Goal: Information Seeking & Learning: Learn about a topic

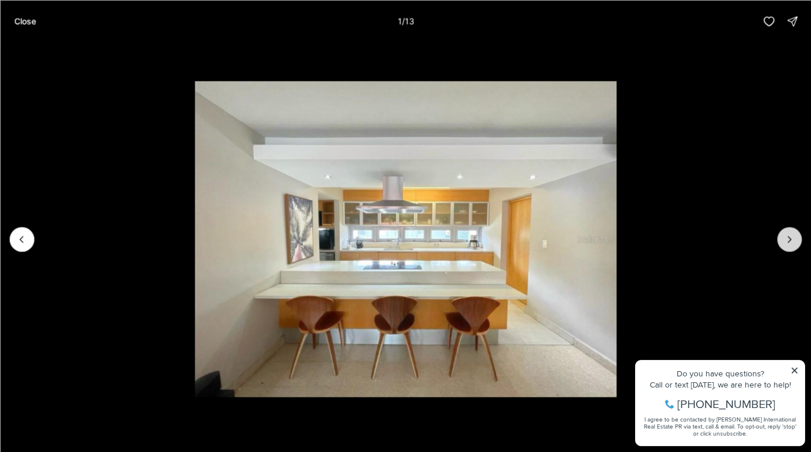
click at [790, 240] on icon "Next slide" at bounding box center [789, 239] width 3 height 6
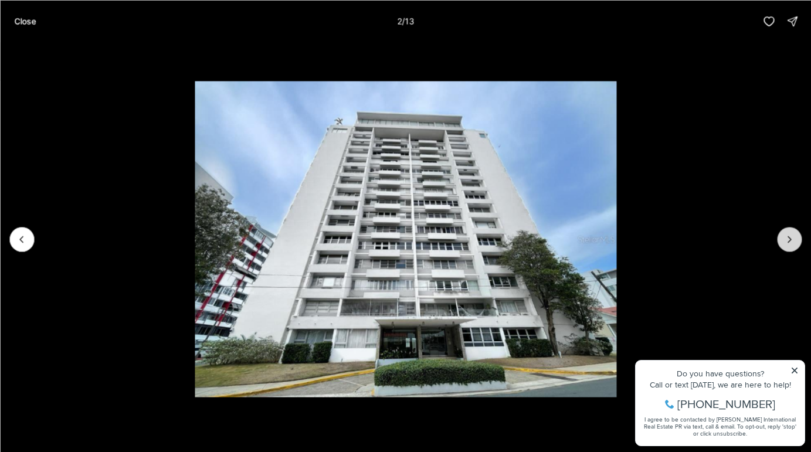
click at [790, 240] on icon "Next slide" at bounding box center [789, 239] width 3 height 6
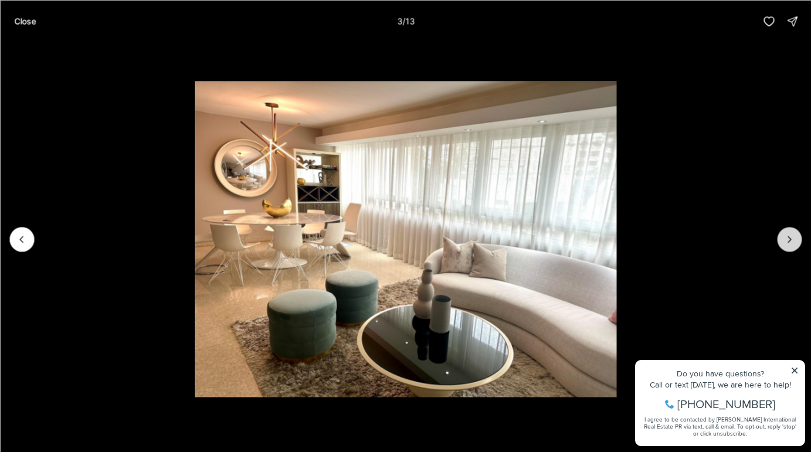
click at [790, 240] on icon "Next slide" at bounding box center [789, 239] width 3 height 6
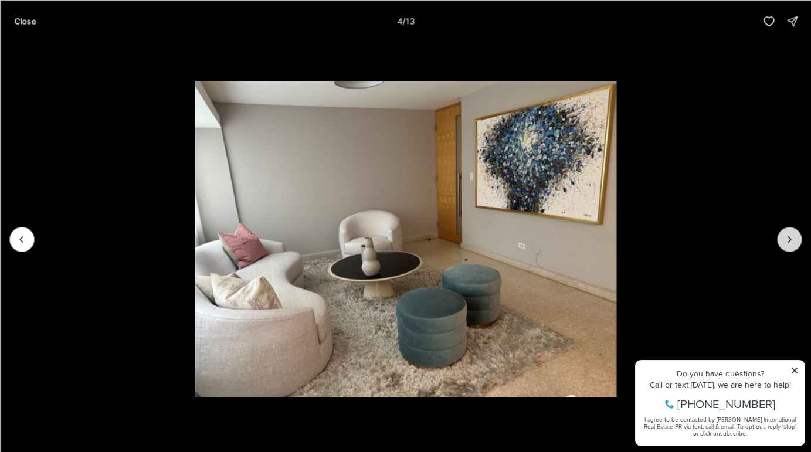
click at [790, 240] on icon "Next slide" at bounding box center [789, 239] width 3 height 6
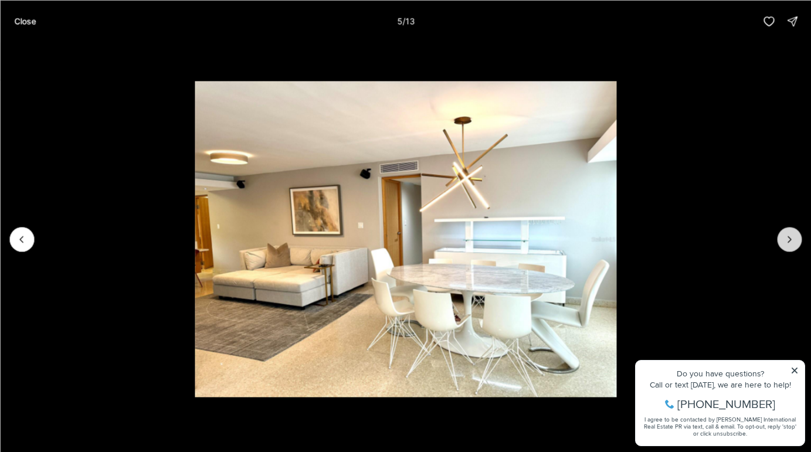
click at [790, 240] on icon "Next slide" at bounding box center [789, 239] width 3 height 6
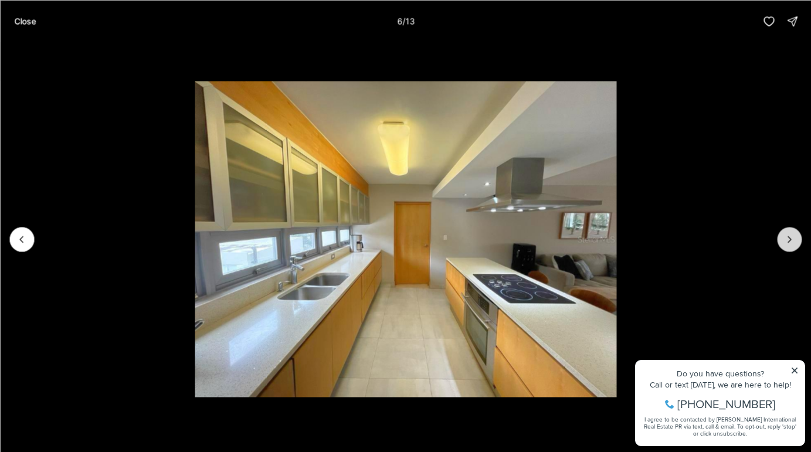
click at [790, 240] on icon "Next slide" at bounding box center [789, 239] width 3 height 6
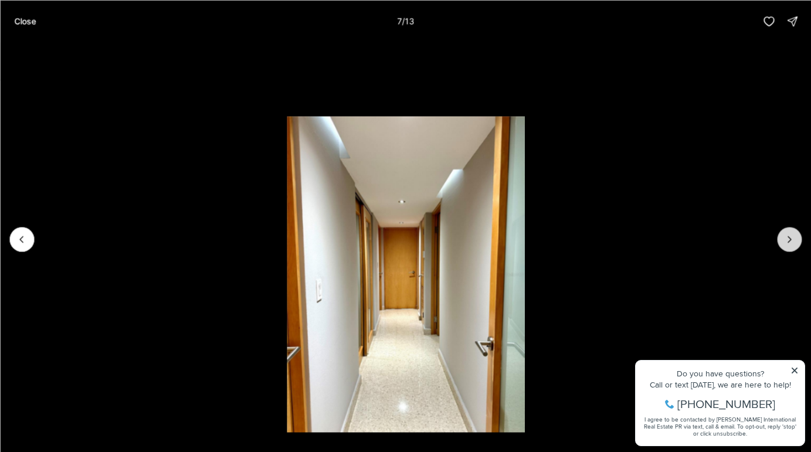
click at [790, 240] on icon "Next slide" at bounding box center [789, 239] width 3 height 6
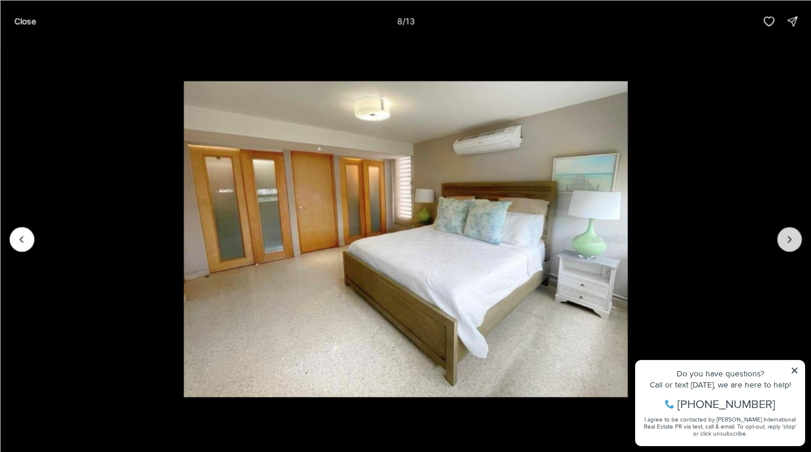
click at [790, 240] on icon "Next slide" at bounding box center [789, 239] width 3 height 6
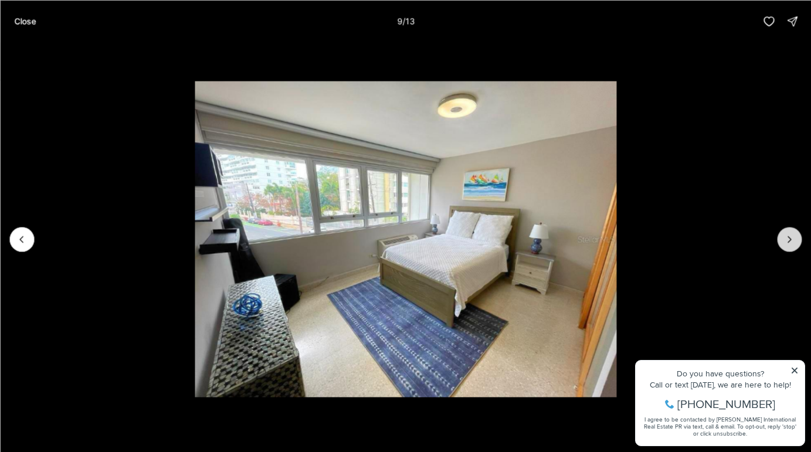
click at [790, 240] on icon "Next slide" at bounding box center [789, 239] width 3 height 6
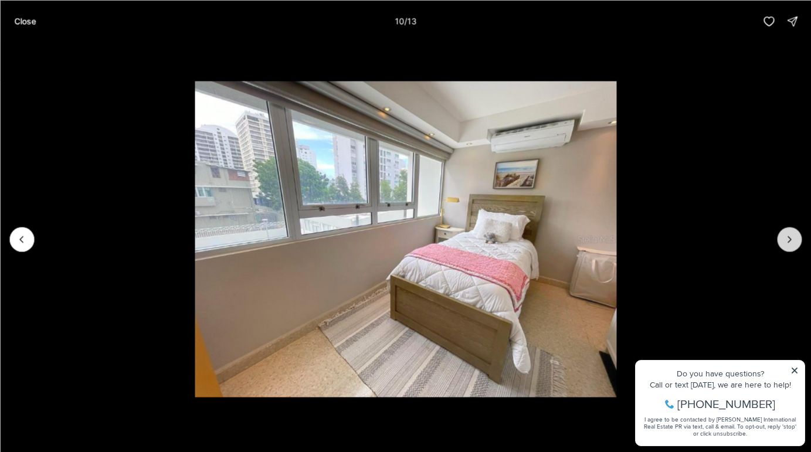
click at [790, 240] on icon "Next slide" at bounding box center [789, 239] width 3 height 6
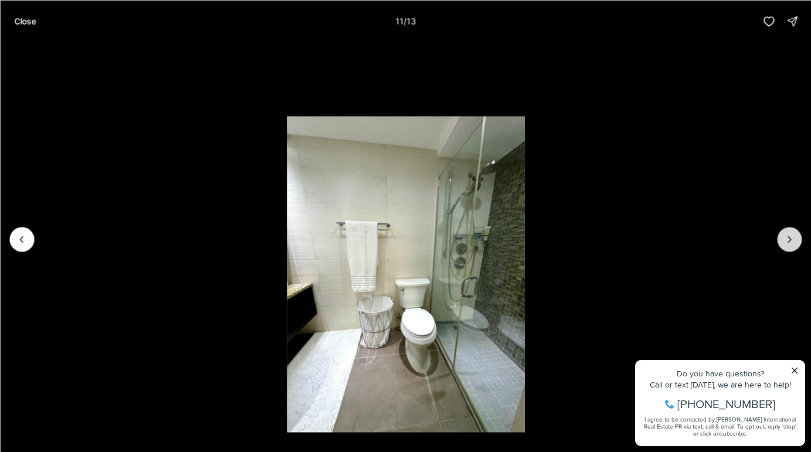
click at [790, 240] on icon "Next slide" at bounding box center [789, 239] width 3 height 6
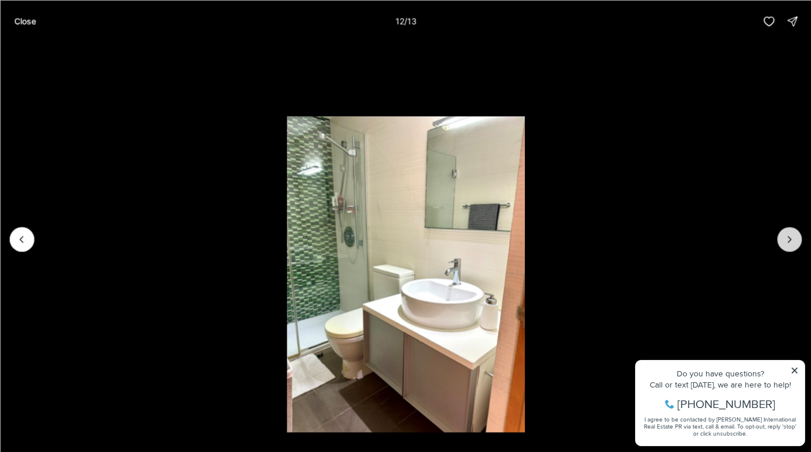
click at [790, 240] on icon "Next slide" at bounding box center [790, 239] width 12 height 12
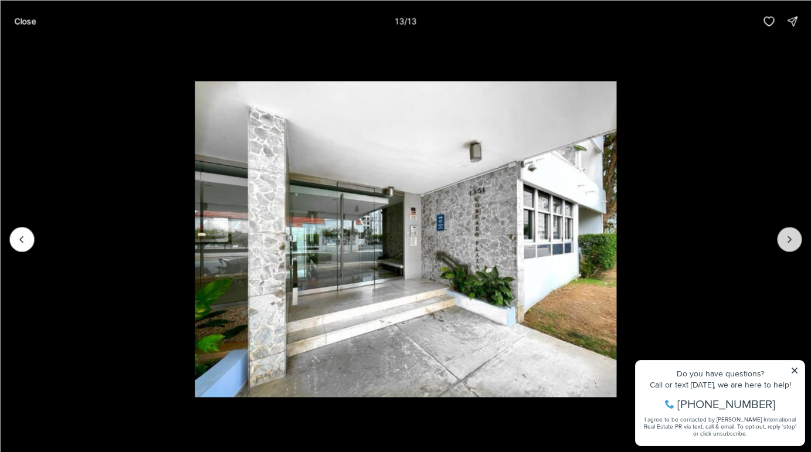
click at [790, 240] on div at bounding box center [789, 239] width 25 height 25
click at [790, 241] on div at bounding box center [789, 239] width 25 height 25
click at [790, 240] on div at bounding box center [789, 239] width 25 height 25
click at [770, 242] on li "13 of 13" at bounding box center [405, 239] width 811 height 394
click at [782, 242] on div at bounding box center [789, 239] width 25 height 25
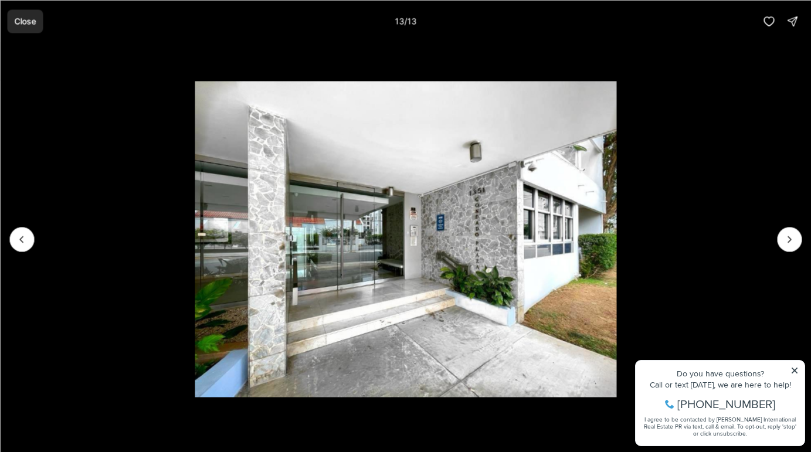
click at [37, 18] on button "Close" at bounding box center [25, 20] width 36 height 23
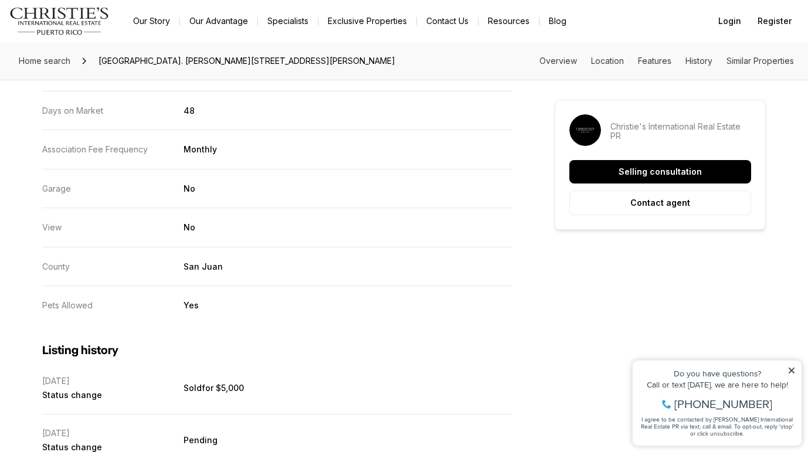
scroll to position [2030, 0]
